Goal: Check status: Check status

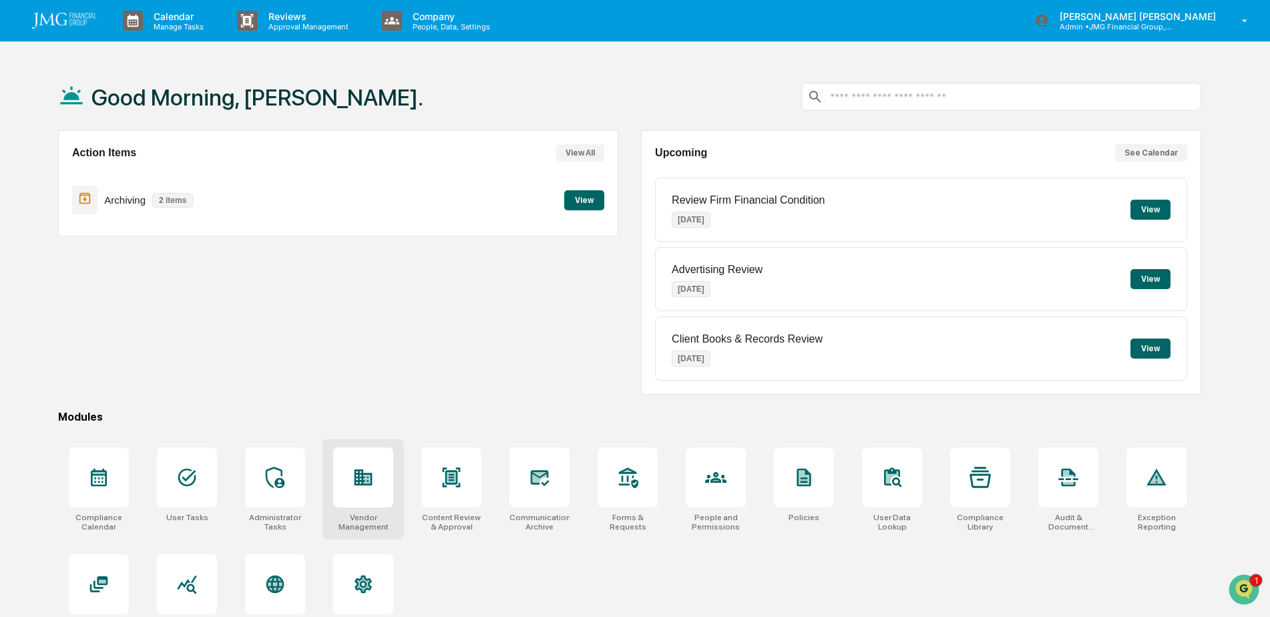
click at [361, 485] on icon at bounding box center [363, 477] width 18 height 16
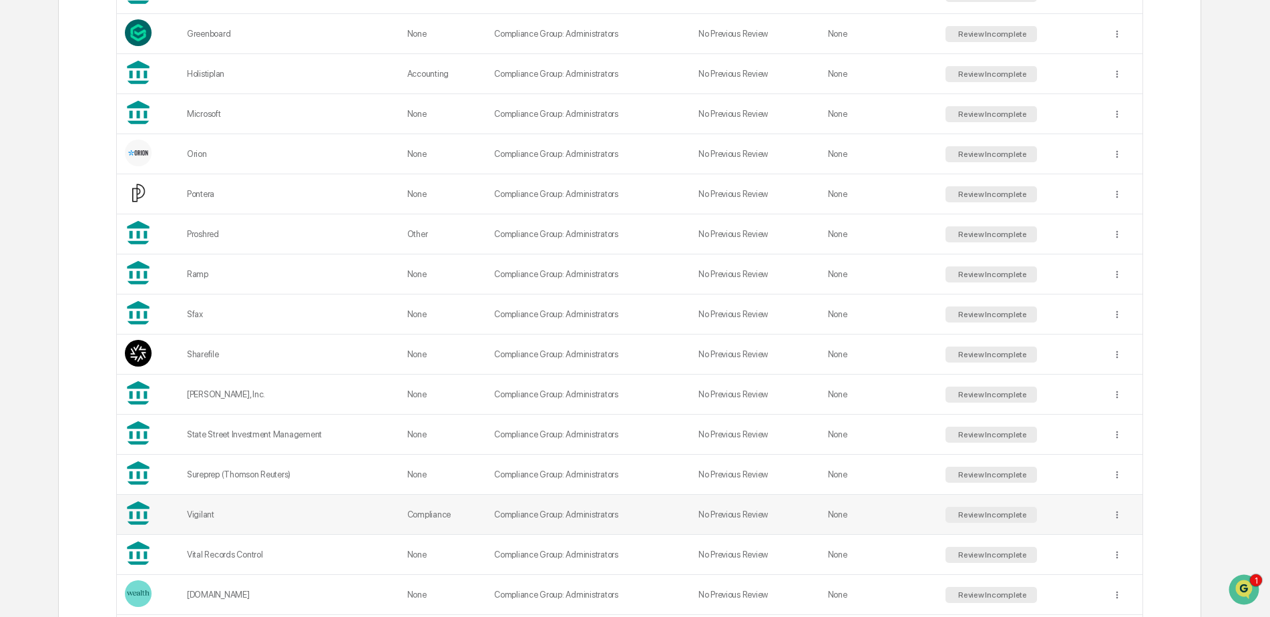
scroll to position [987, 0]
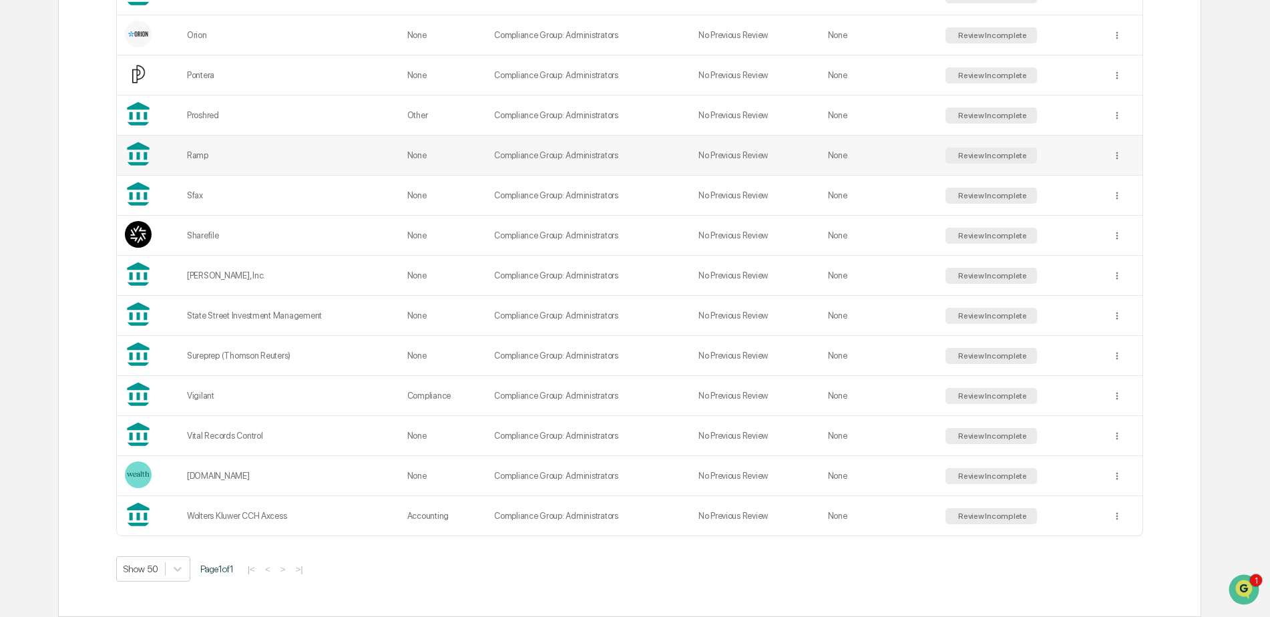
click at [249, 150] on td "Ramp" at bounding box center [289, 155] width 220 height 40
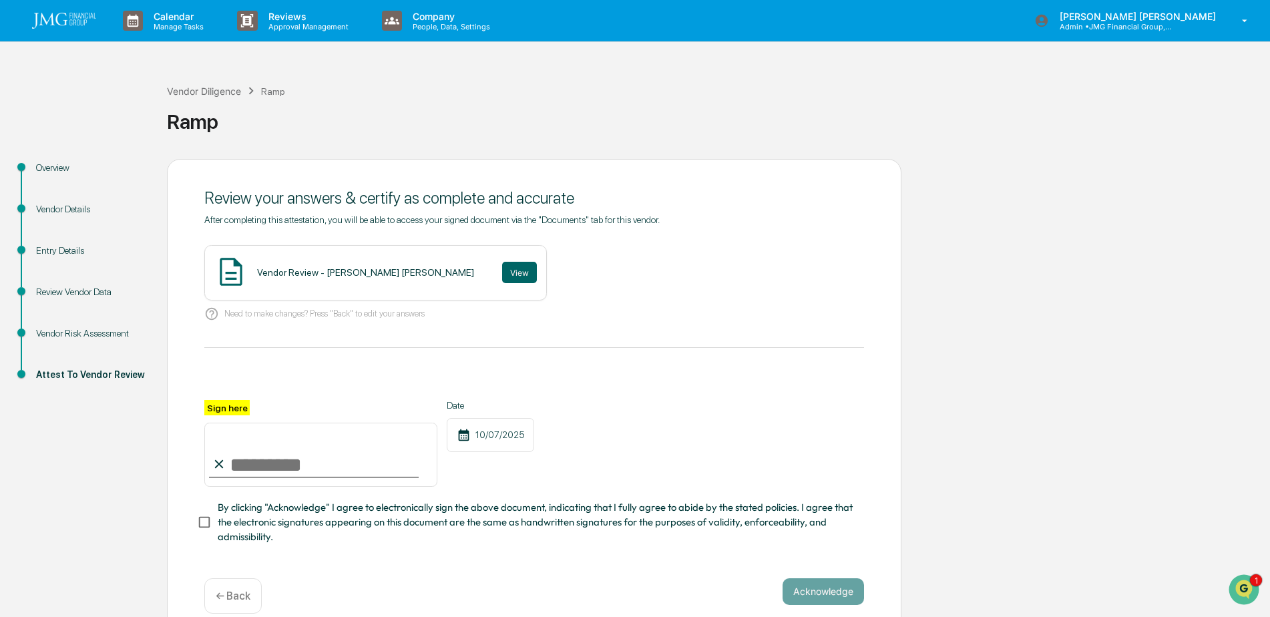
click at [71, 328] on div "Vendor Risk Assessment" at bounding box center [90, 333] width 109 height 14
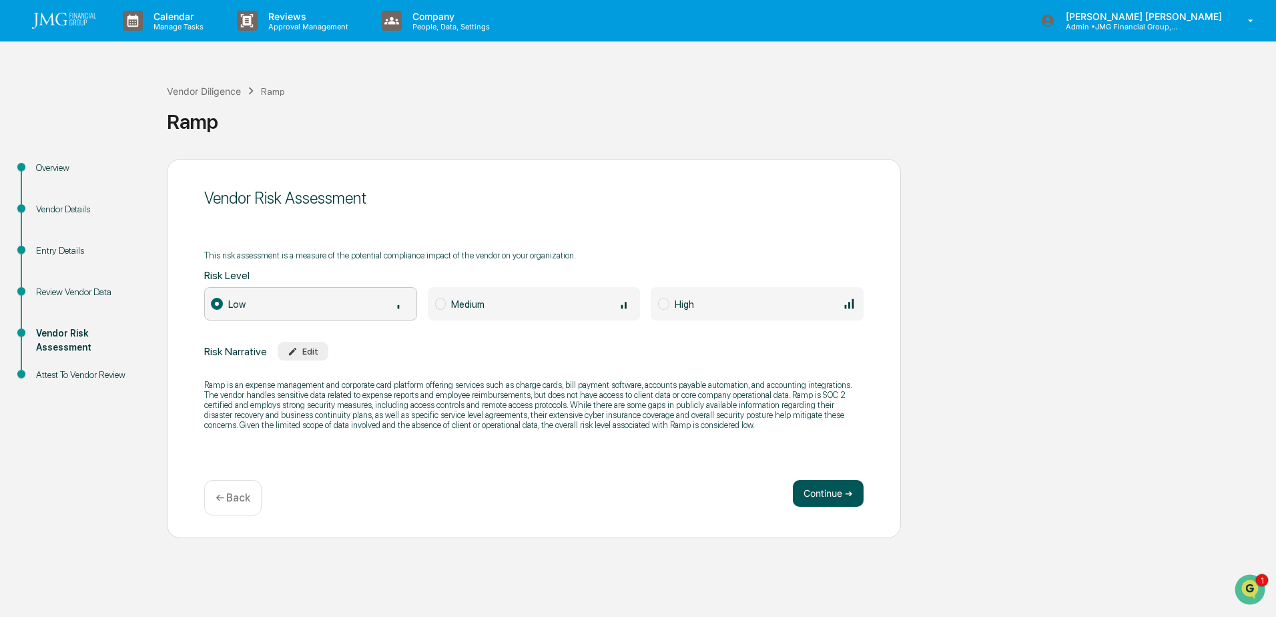
click at [840, 498] on button "Continue ➔" at bounding box center [828, 493] width 71 height 27
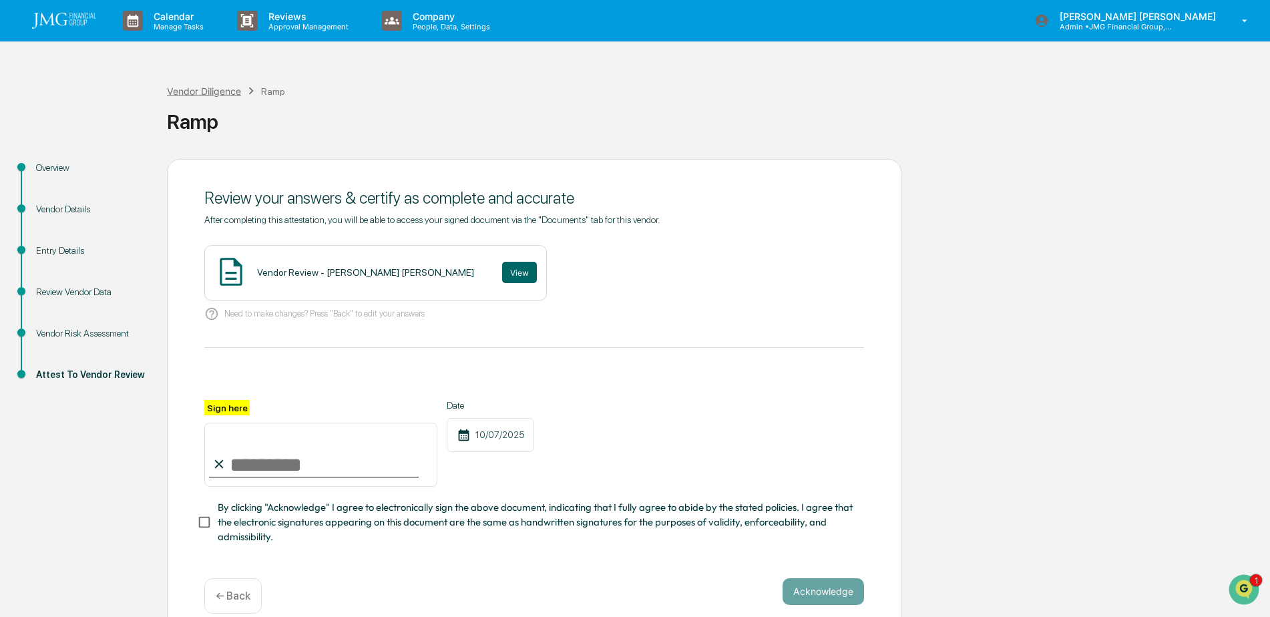
click at [216, 93] on div "Vendor Diligence" at bounding box center [204, 90] width 74 height 11
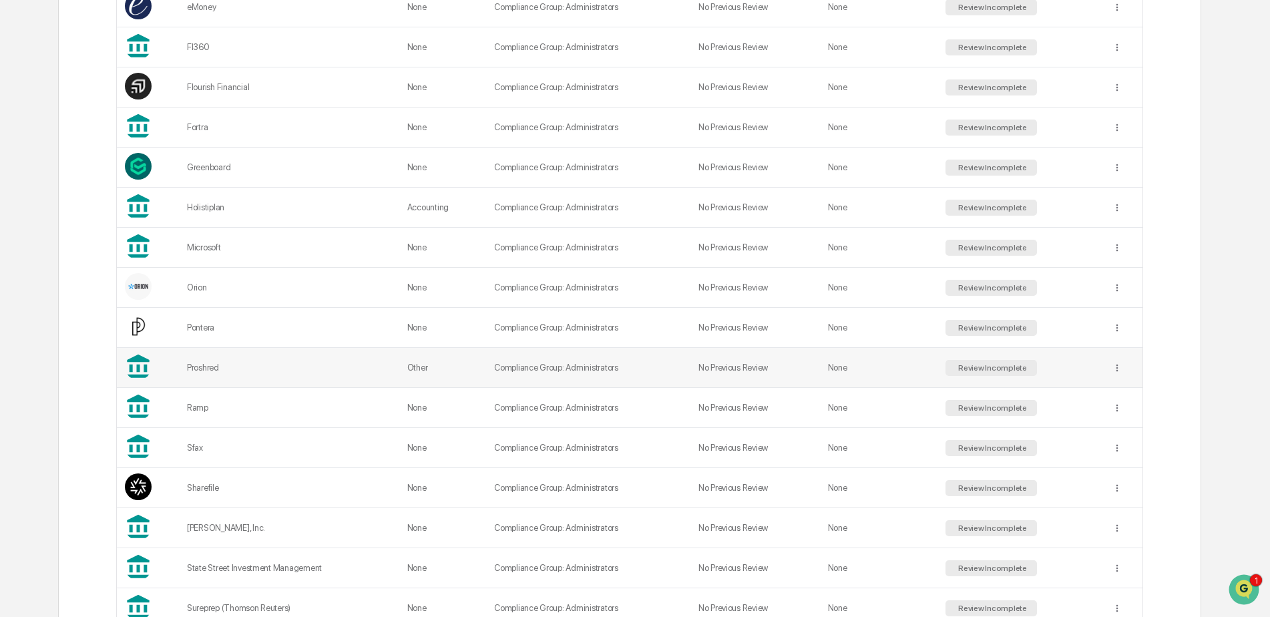
click at [287, 374] on td "Proshred" at bounding box center [289, 368] width 220 height 40
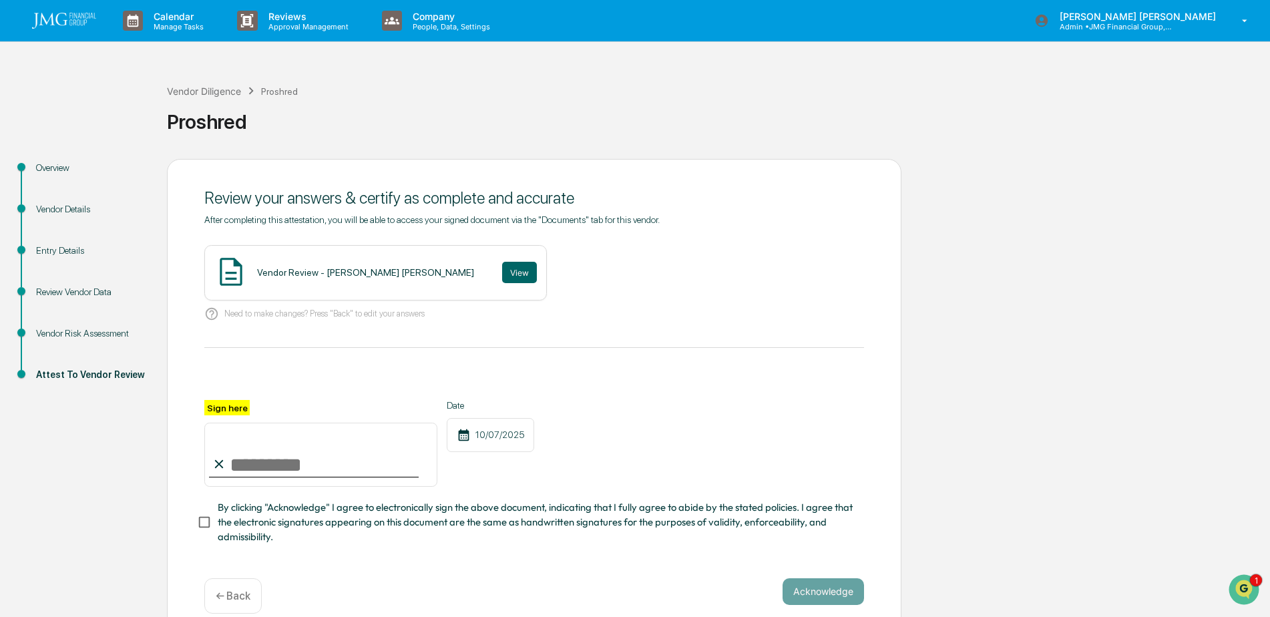
click at [115, 331] on div "Vendor Risk Assessment" at bounding box center [90, 333] width 109 height 14
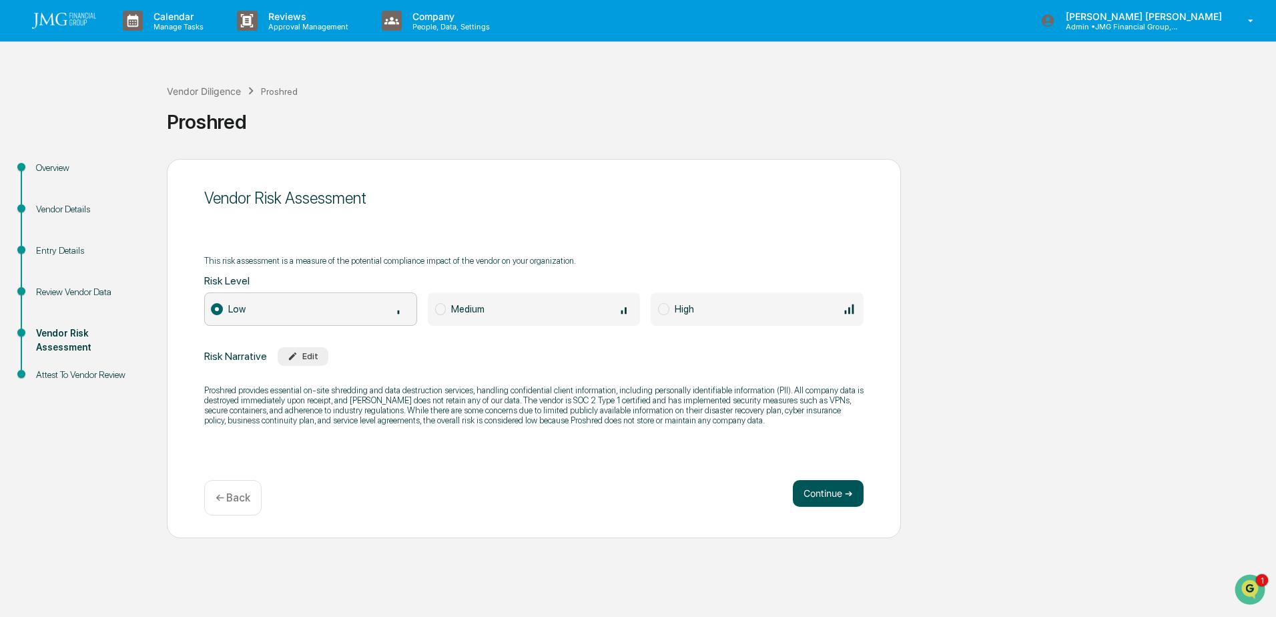
click at [855, 500] on button "Continue ➔" at bounding box center [828, 493] width 71 height 27
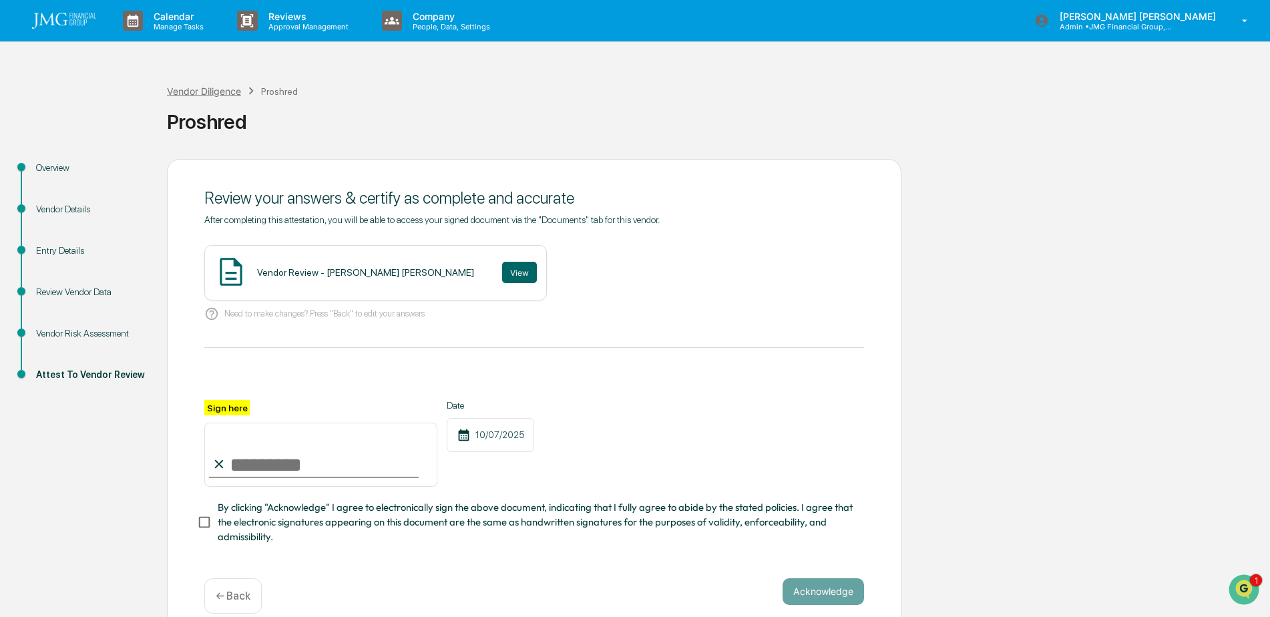
click at [192, 92] on div "Vendor Diligence" at bounding box center [204, 90] width 74 height 11
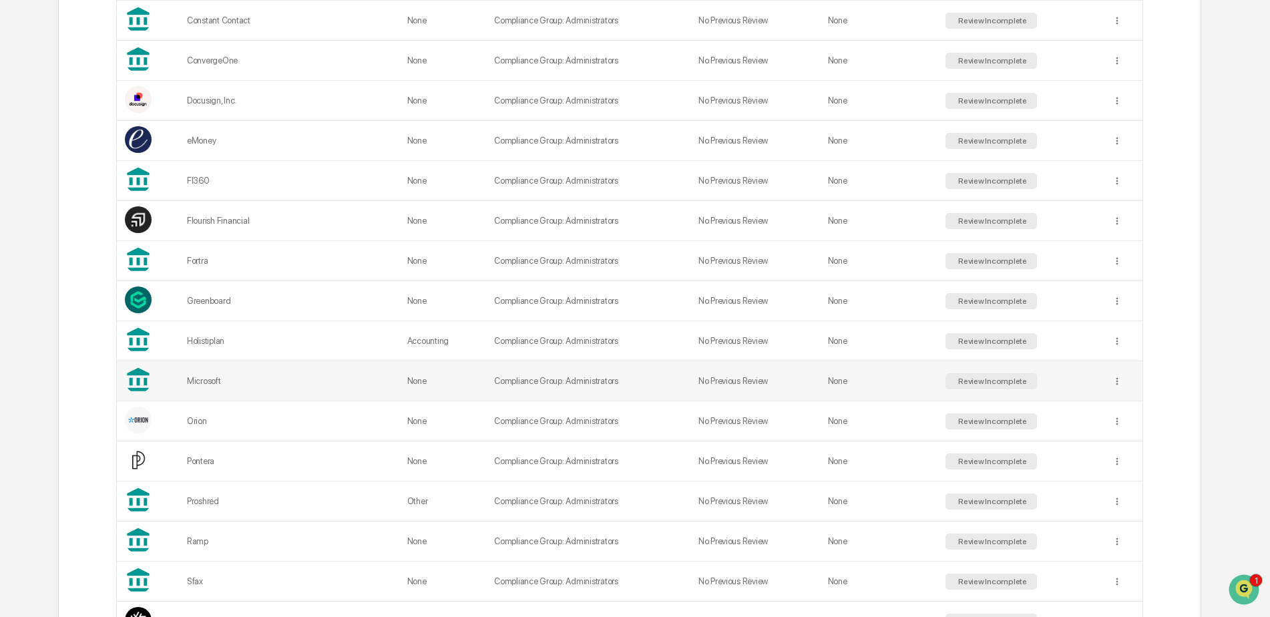
click at [263, 383] on div "Microsoft" at bounding box center [289, 381] width 204 height 10
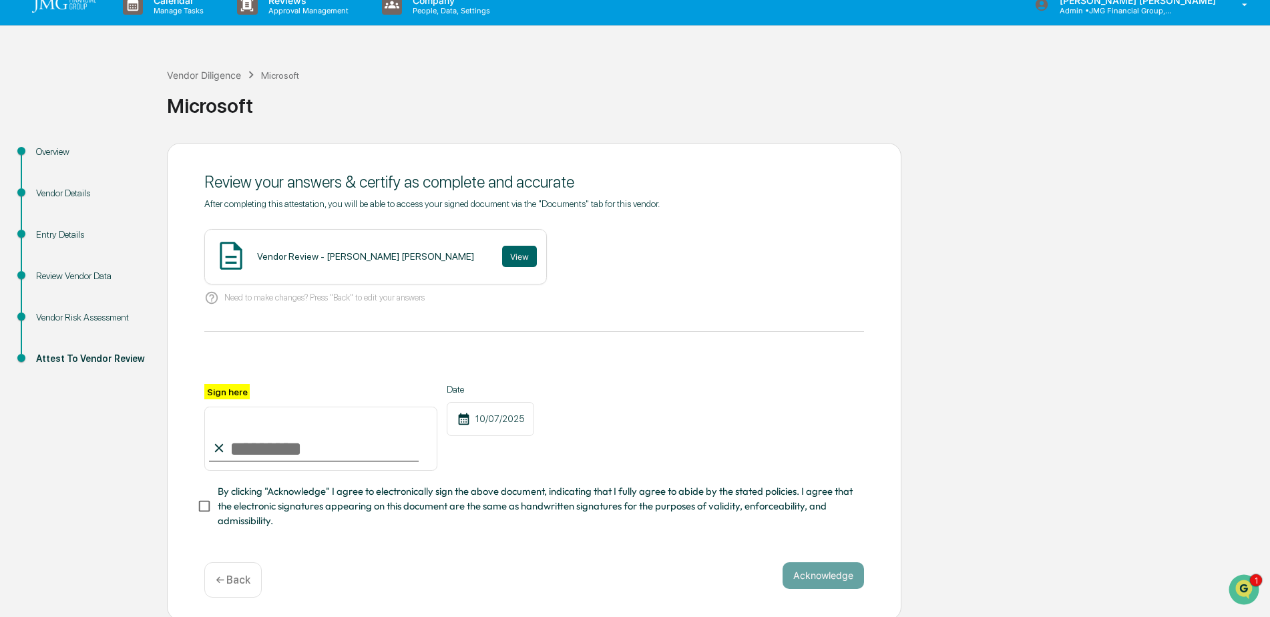
scroll to position [23, 0]
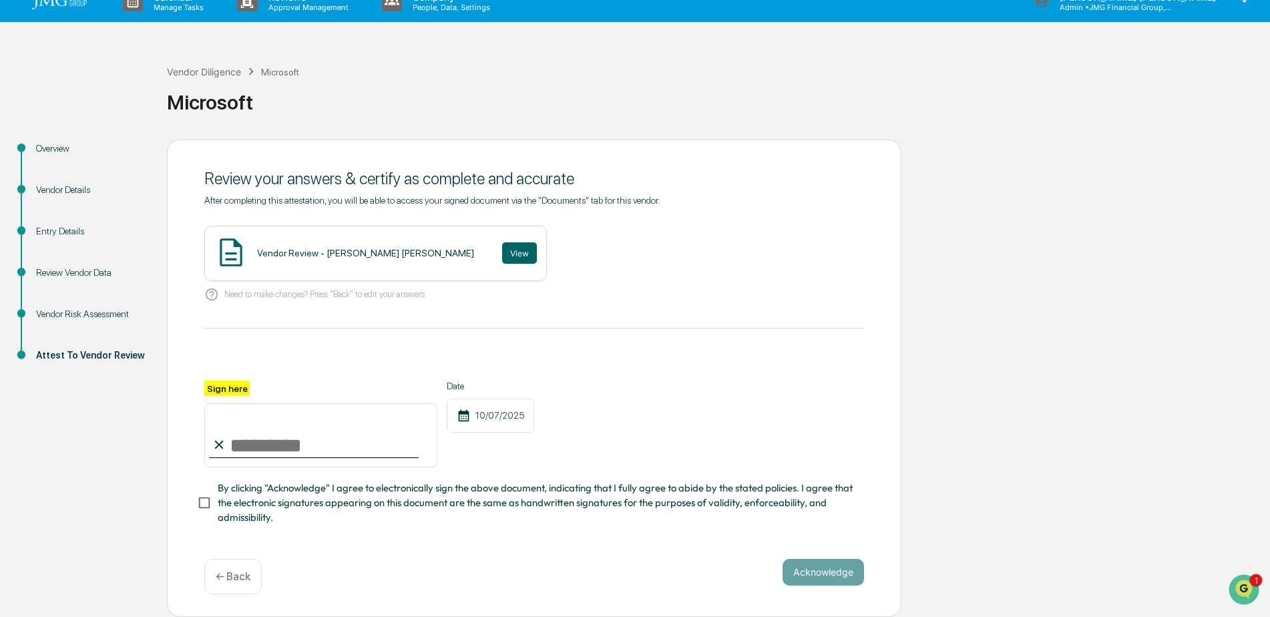
click at [109, 313] on div "Vendor Risk Assessment" at bounding box center [90, 314] width 109 height 14
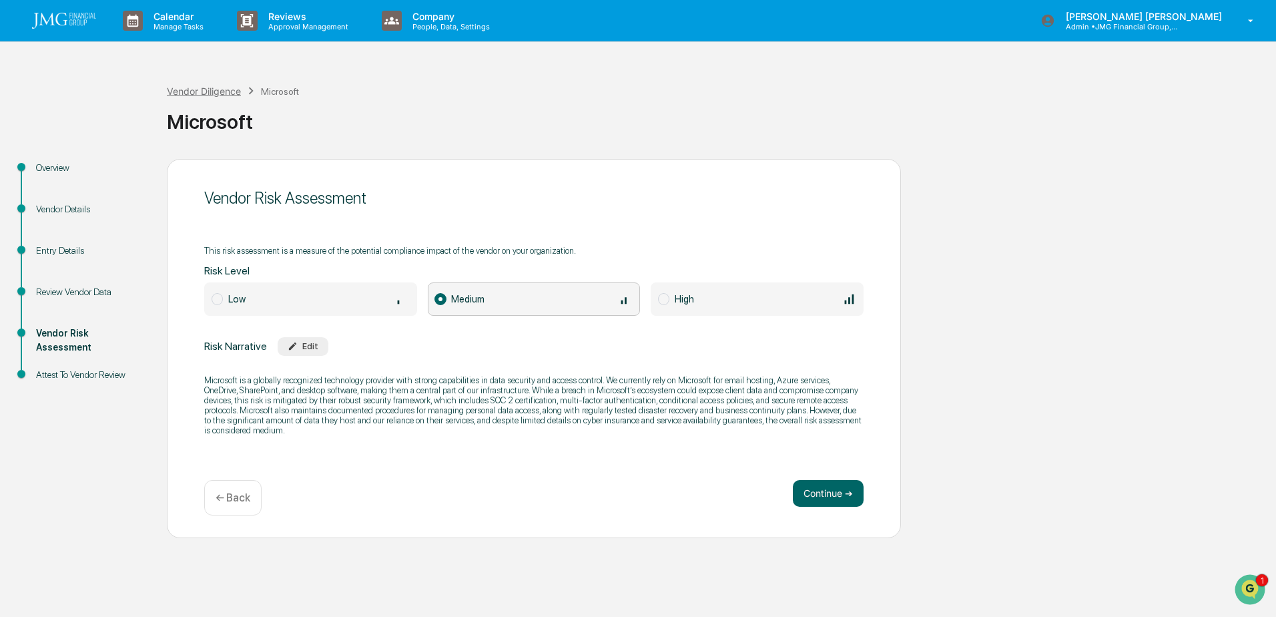
click at [205, 95] on div "Vendor Diligence" at bounding box center [204, 90] width 74 height 11
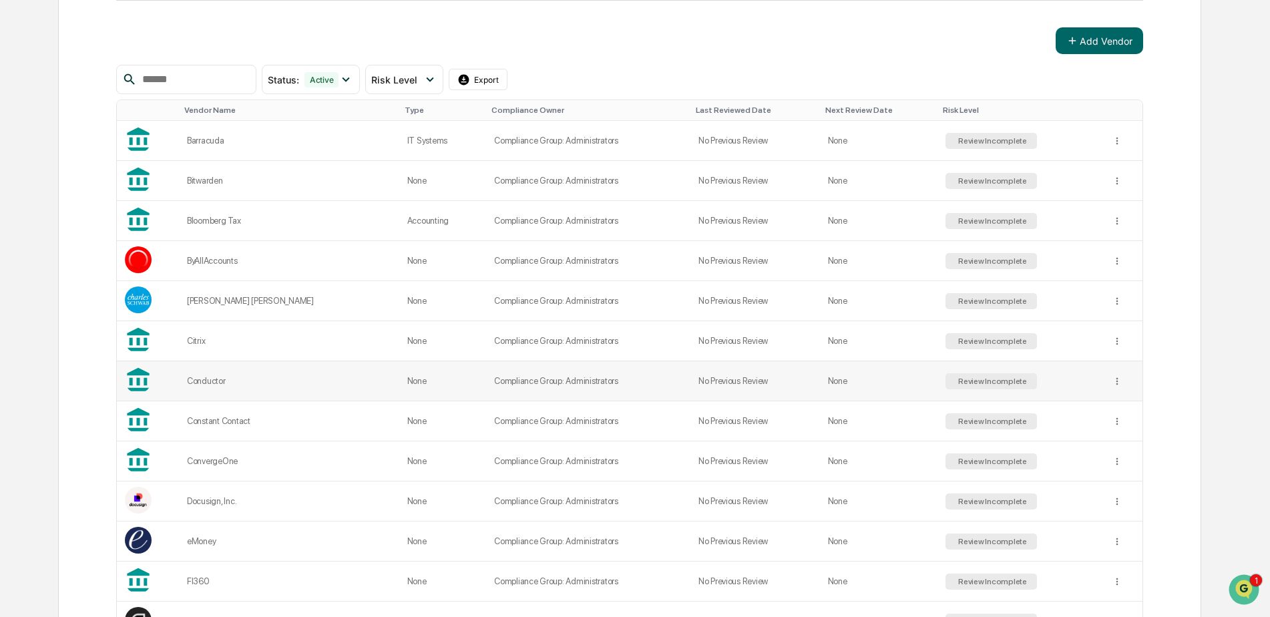
click at [250, 381] on div "Conductor" at bounding box center [289, 381] width 204 height 10
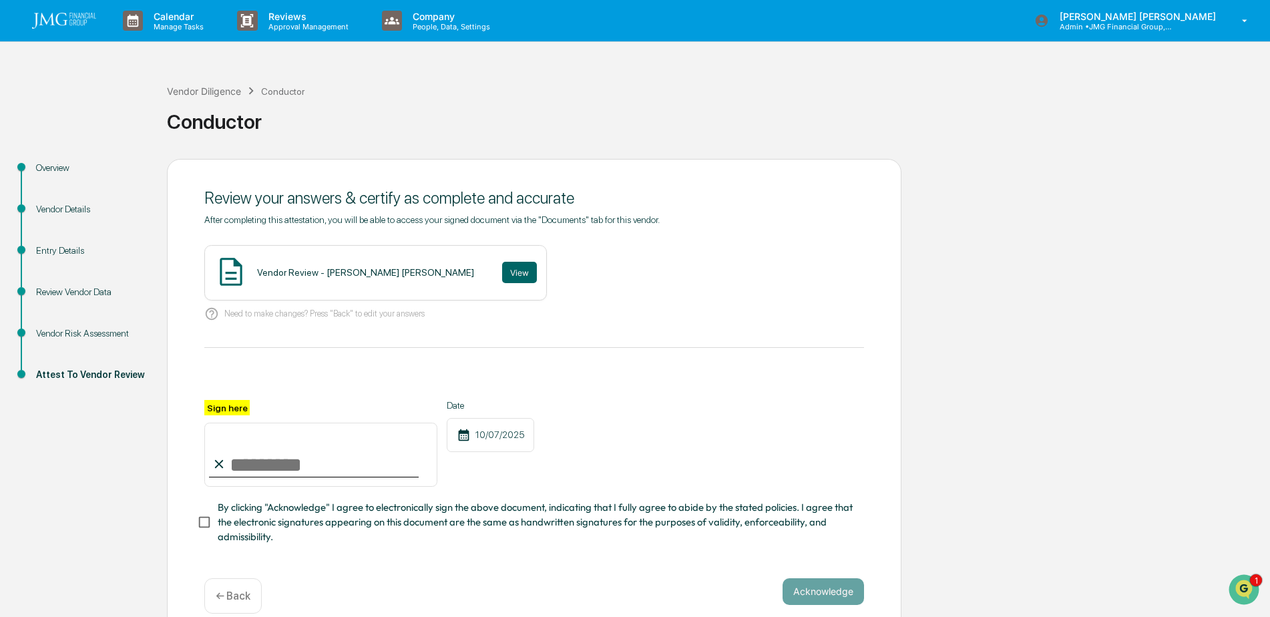
click at [97, 330] on div "Vendor Risk Assessment" at bounding box center [90, 333] width 109 height 14
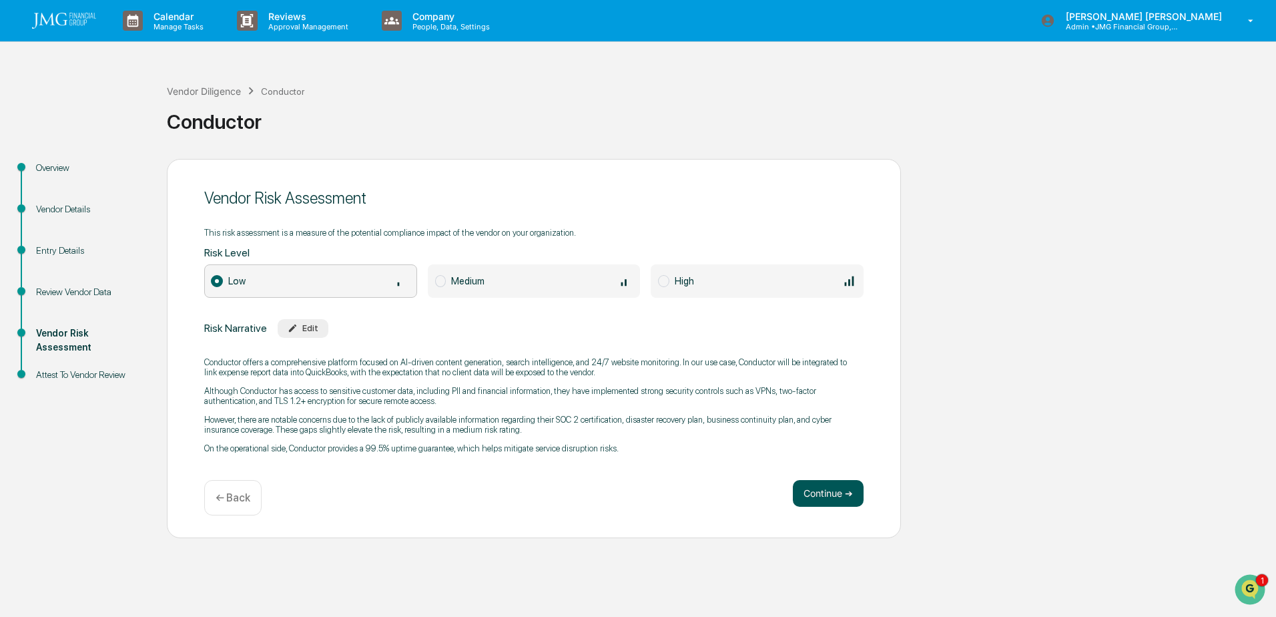
click at [844, 503] on button "Continue ➔" at bounding box center [828, 493] width 71 height 27
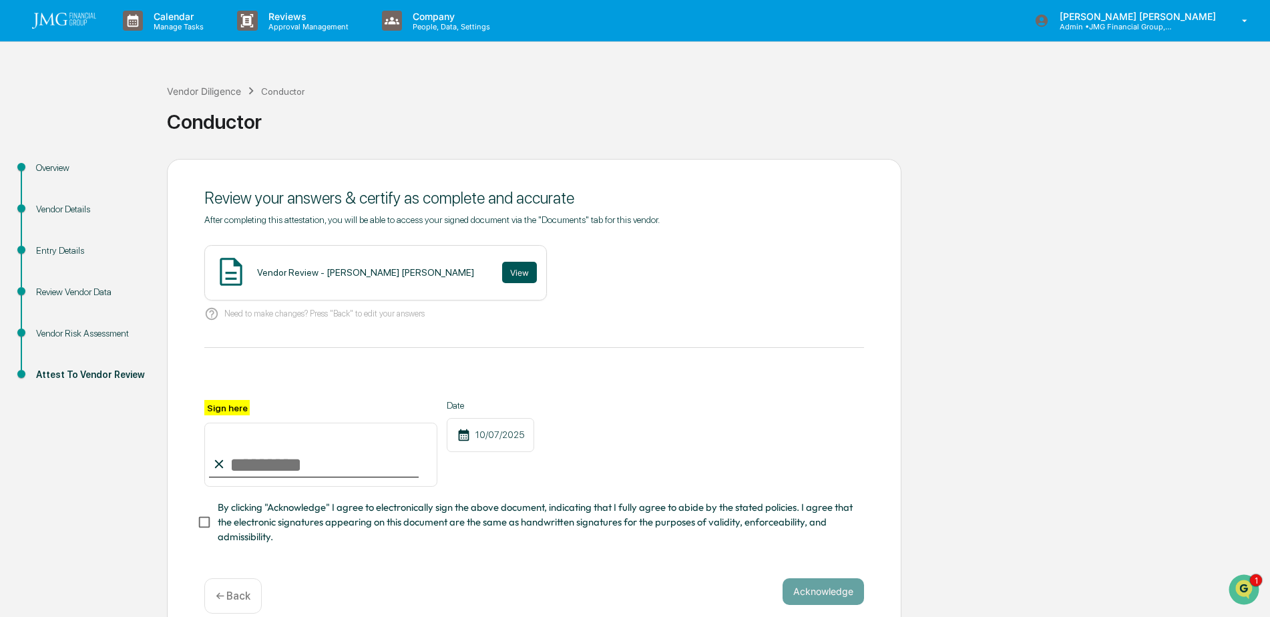
click at [502, 266] on button "View" at bounding box center [519, 272] width 35 height 21
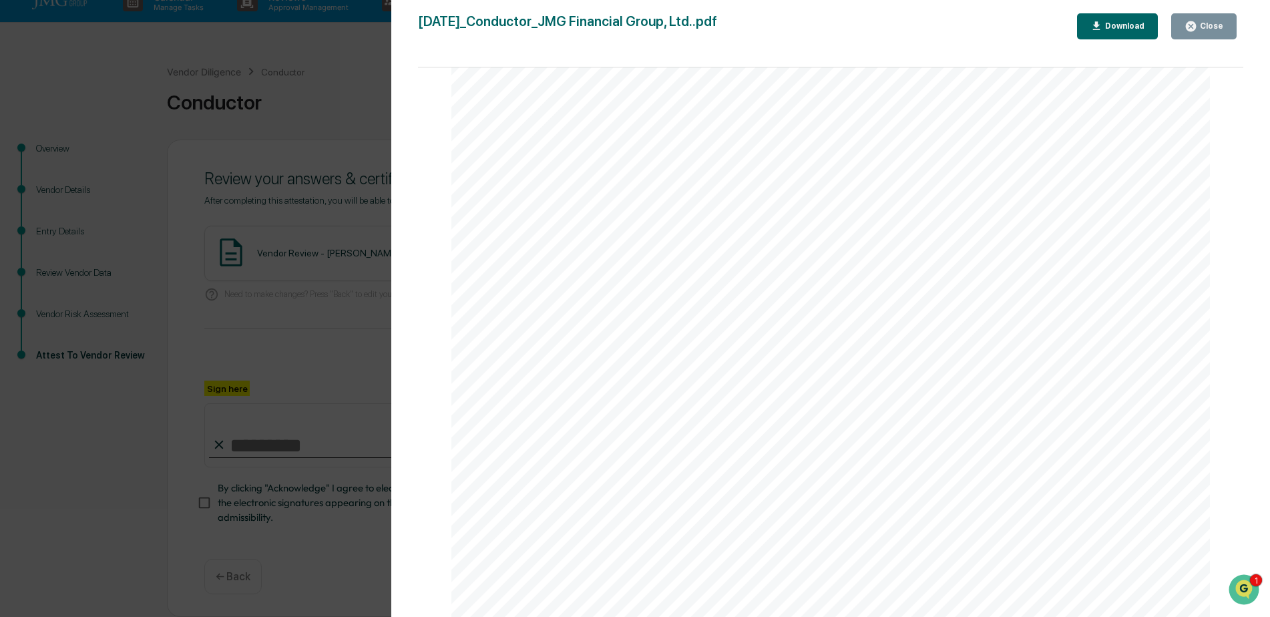
scroll to position [2520, 0]
click at [1211, 35] on button "Close" at bounding box center [1203, 26] width 65 height 26
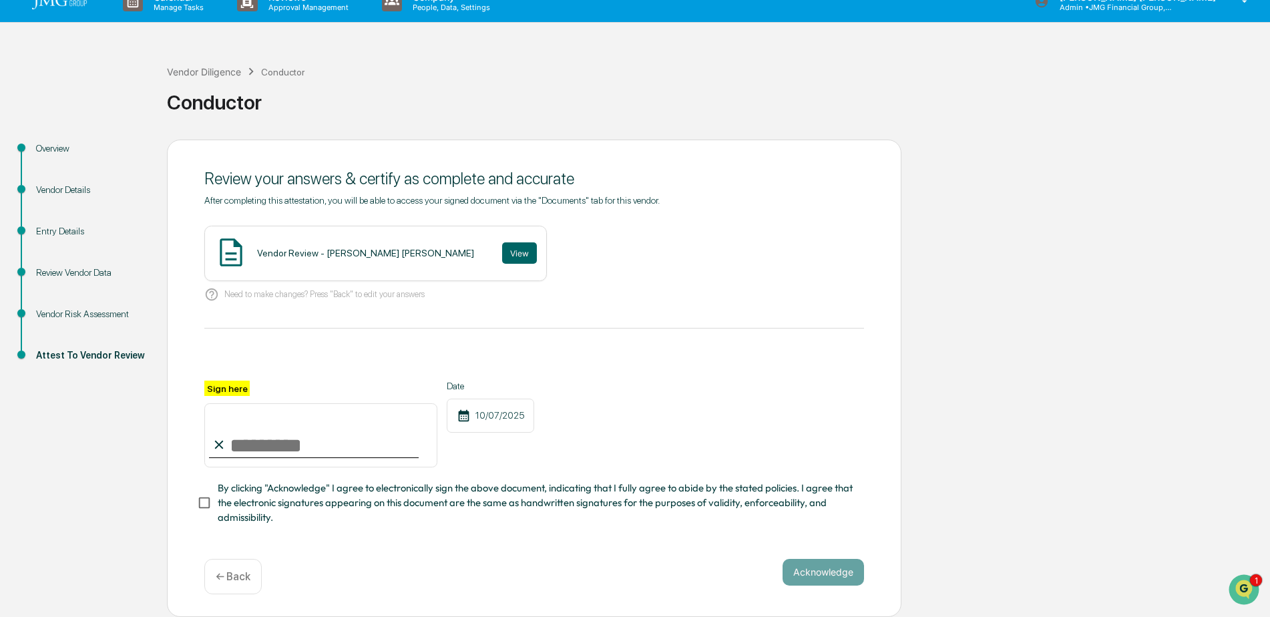
click at [188, 64] on div "Vendor Diligence Conductor" at bounding box center [235, 71] width 137 height 15
click at [220, 70] on div "Vendor Diligence" at bounding box center [204, 71] width 74 height 11
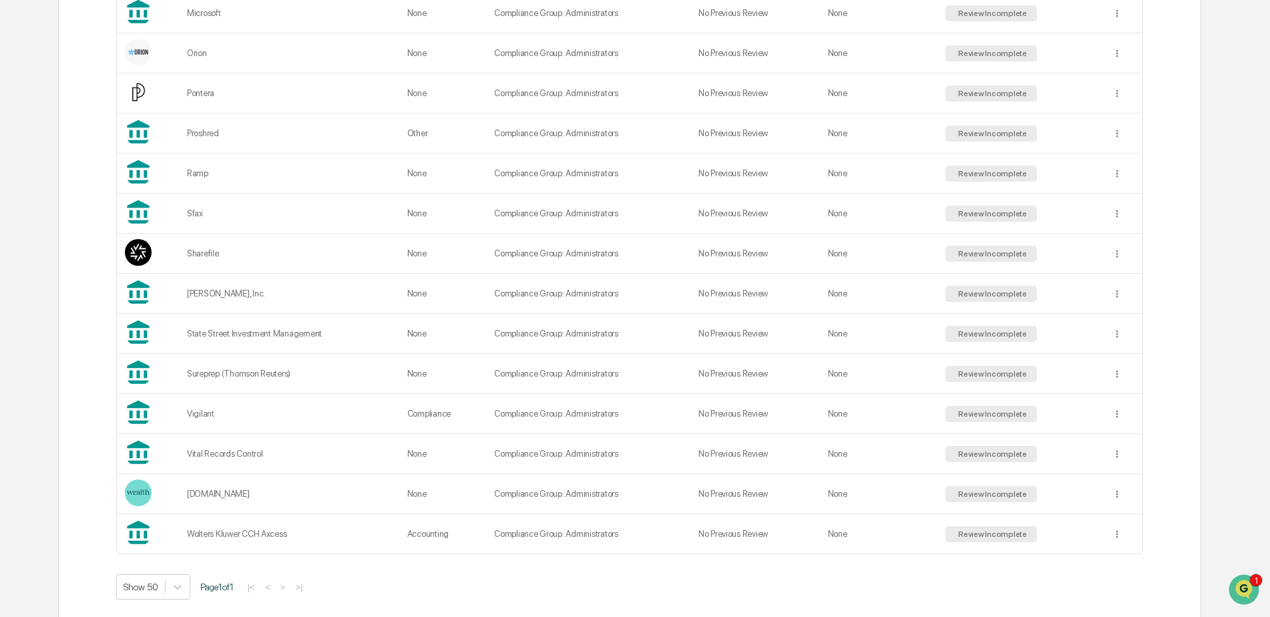
scroll to position [987, 0]
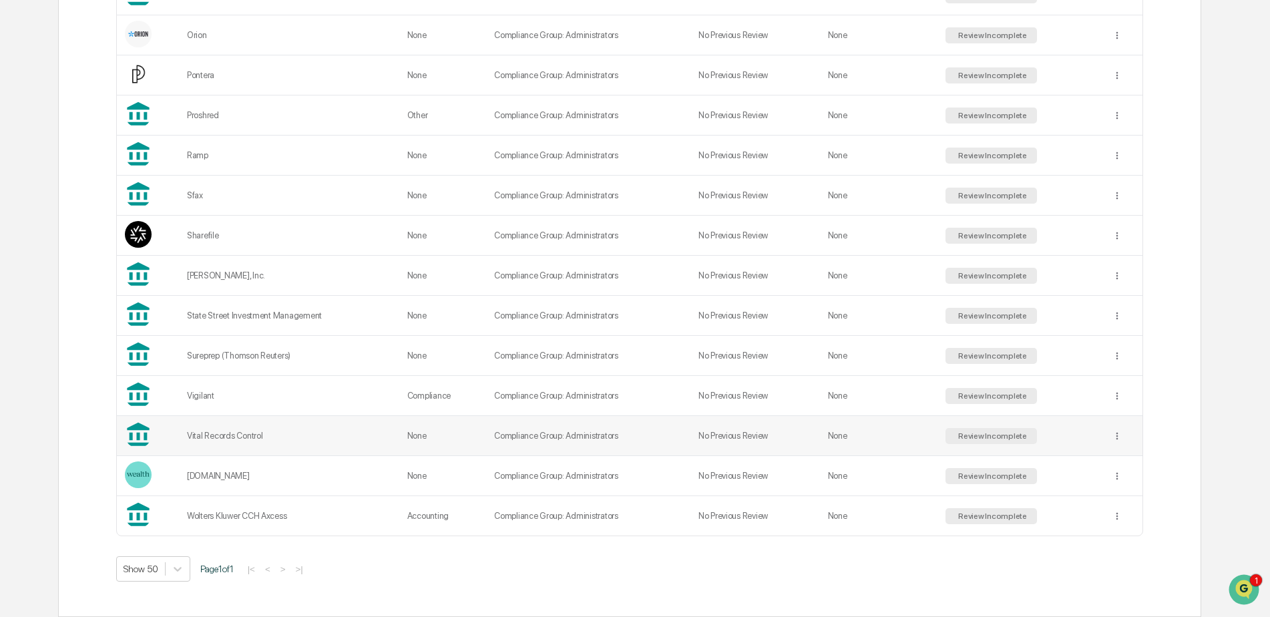
click at [305, 443] on td "Vital Records Control" at bounding box center [289, 436] width 220 height 40
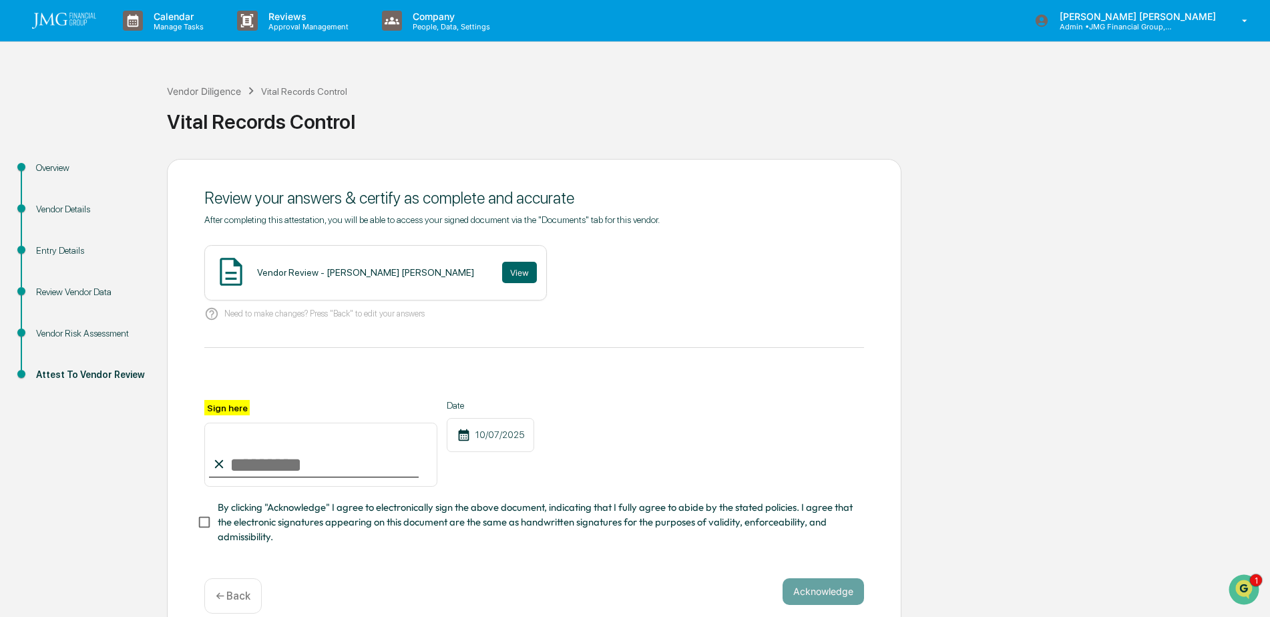
click at [103, 330] on div "Vendor Risk Assessment" at bounding box center [90, 333] width 109 height 14
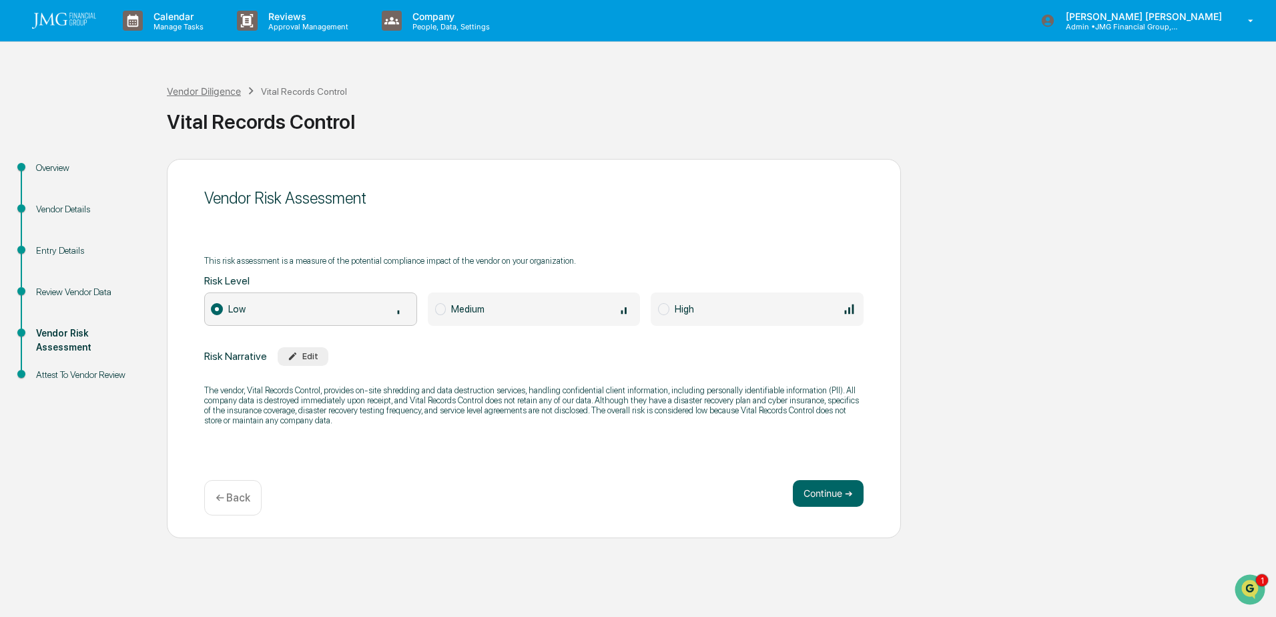
click at [204, 87] on div "Vendor Diligence" at bounding box center [204, 90] width 74 height 11
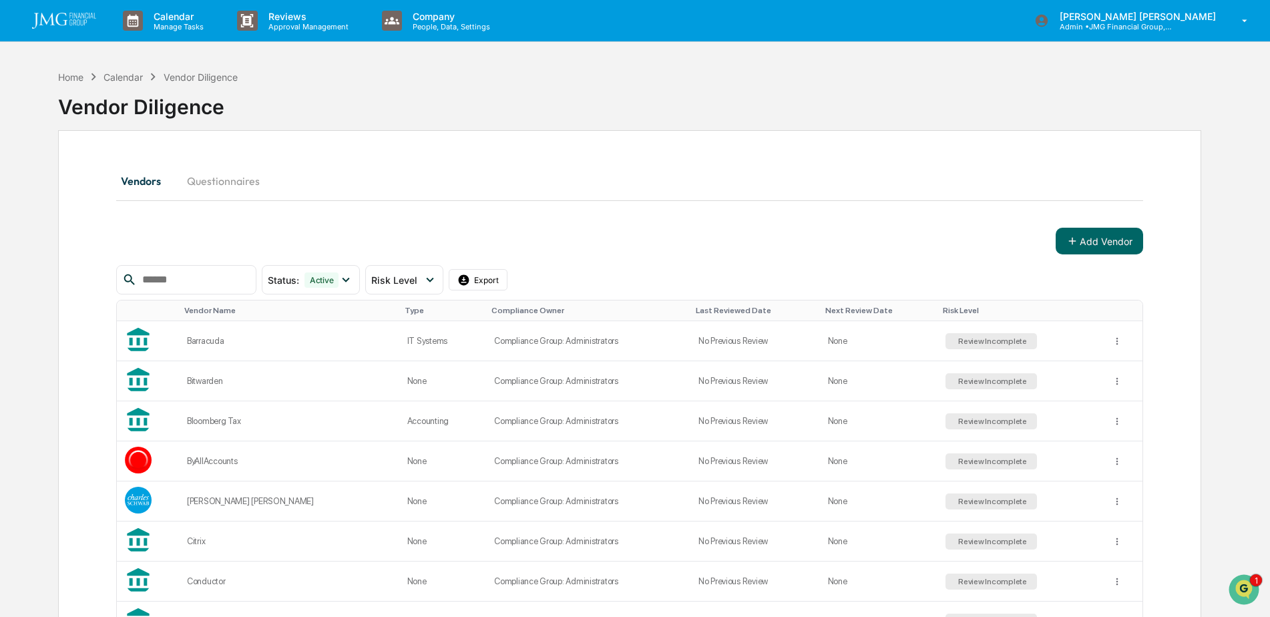
click at [59, 27] on img at bounding box center [64, 21] width 64 height 16
